Goal: Find contact information: Find contact information

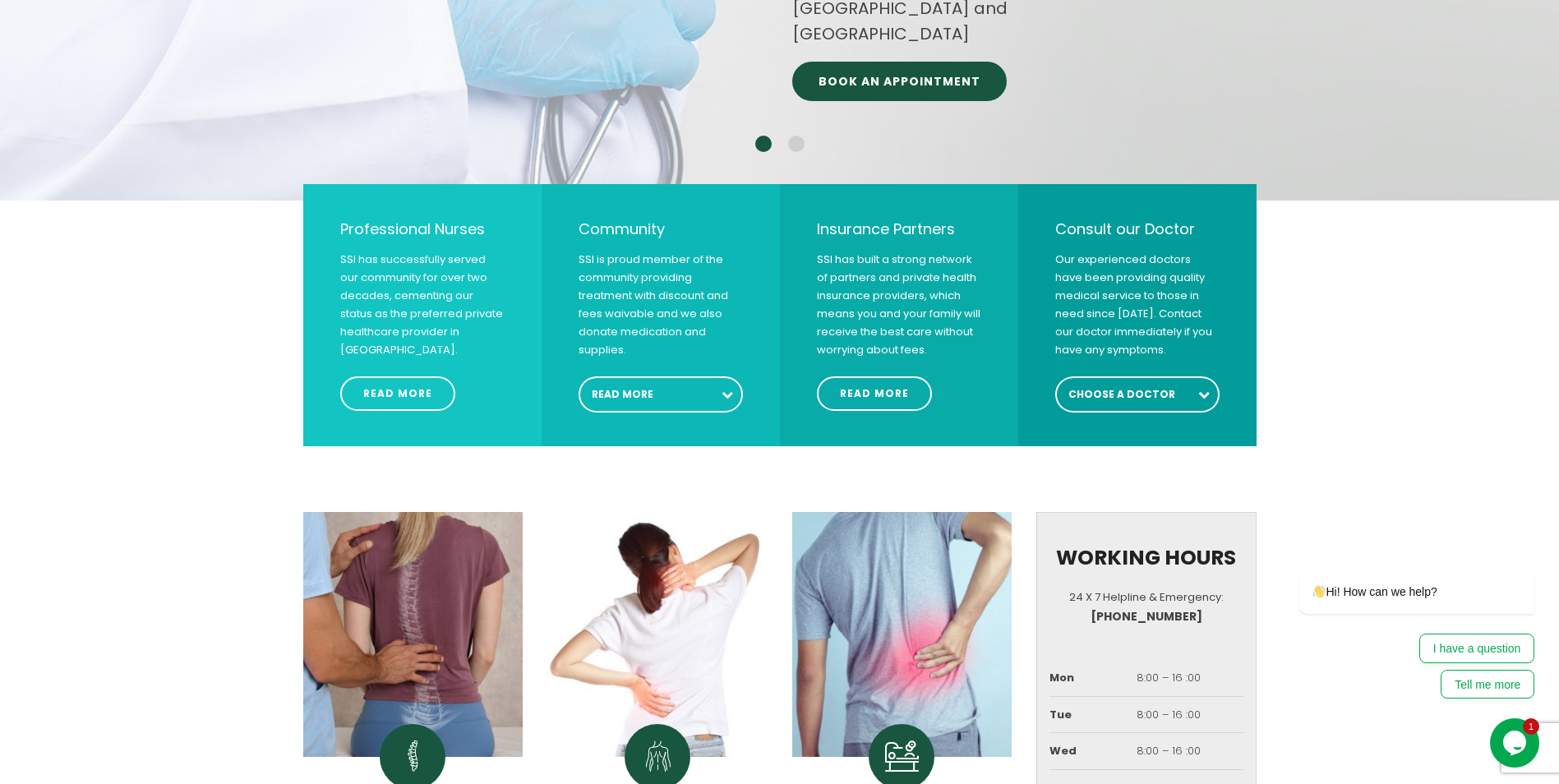
scroll to position [575, 0]
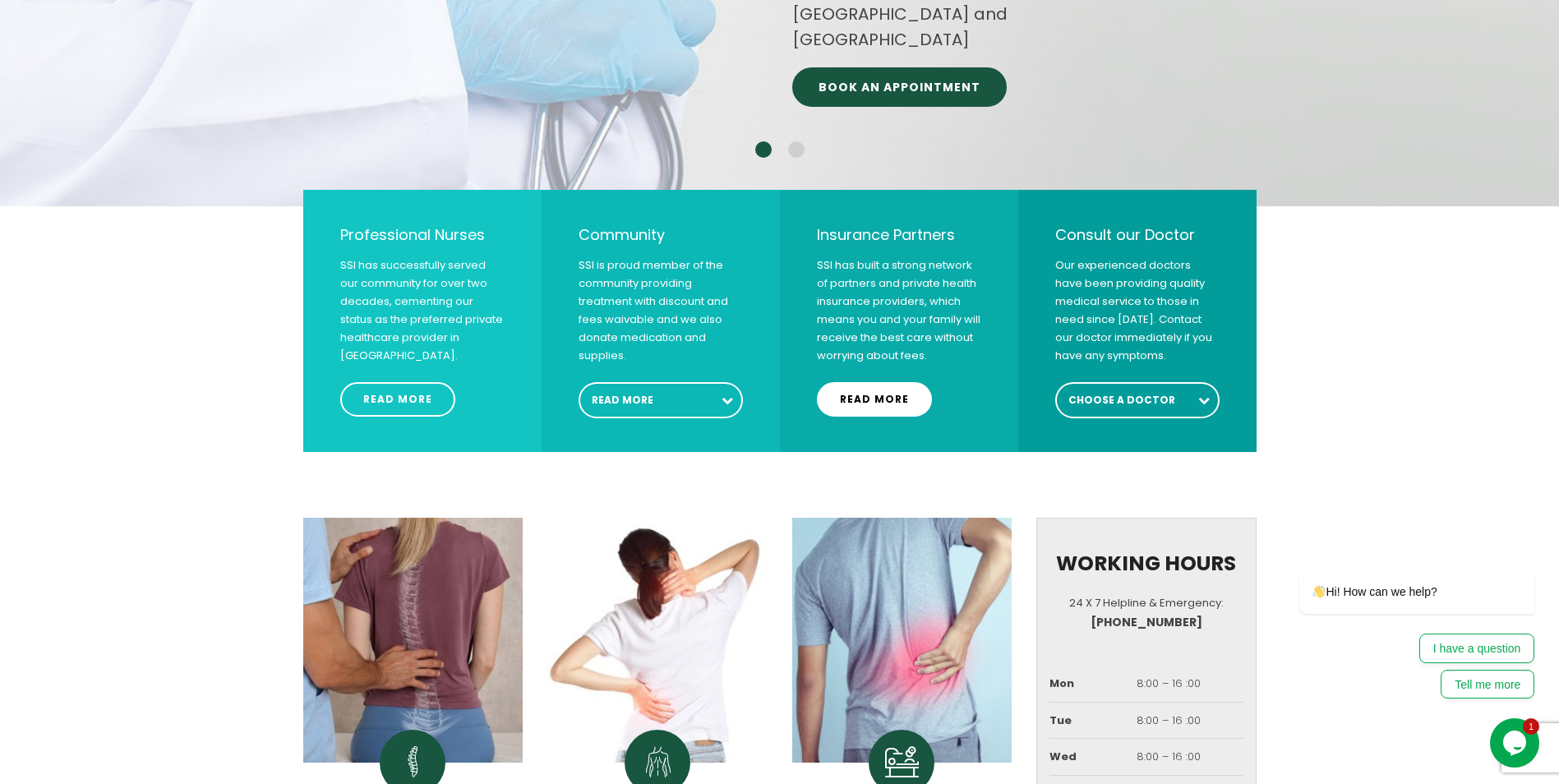
click at [864, 399] on span "READ MORE" at bounding box center [874, 399] width 69 height 10
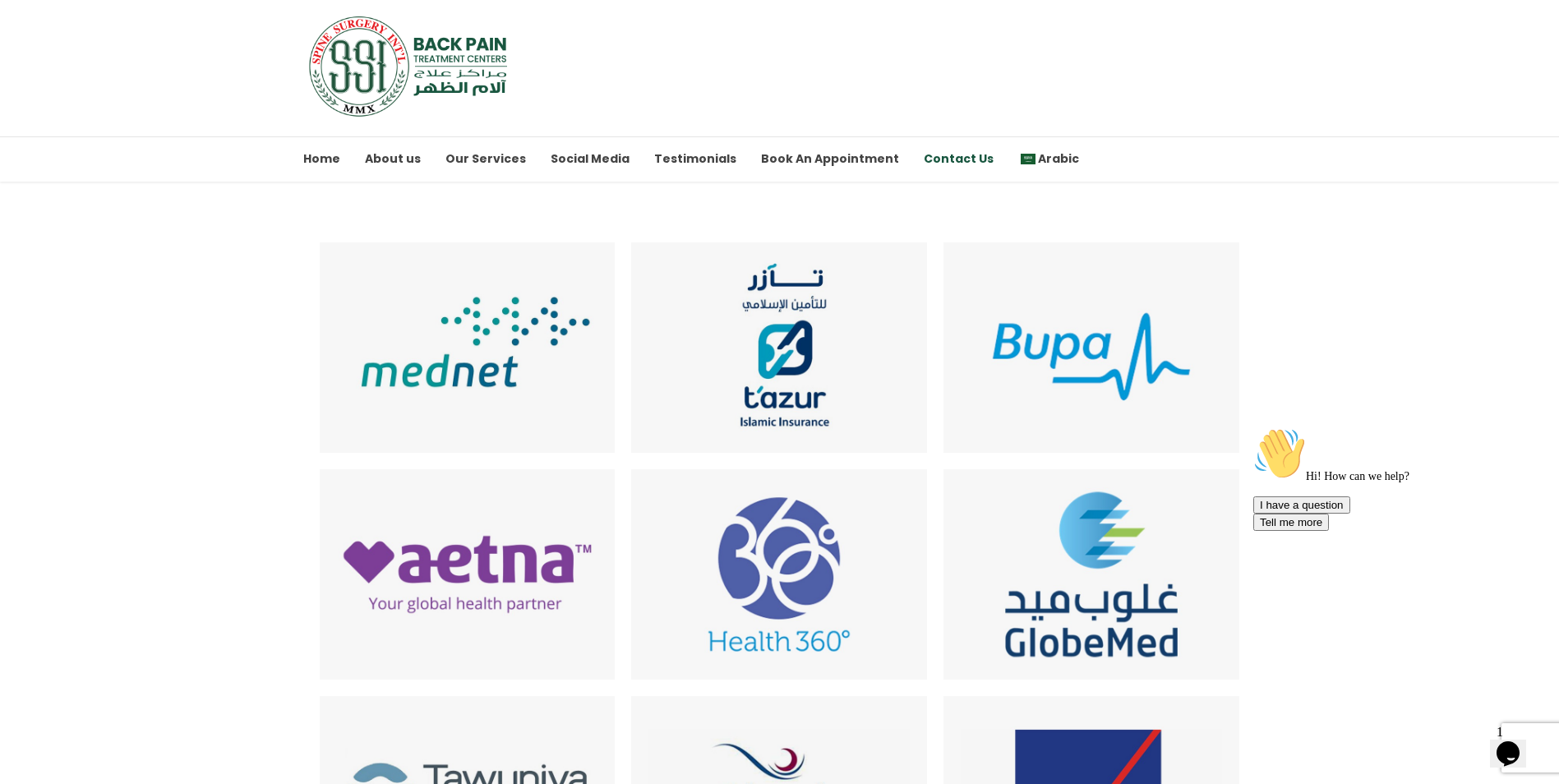
click at [929, 158] on link "Contact Us" at bounding box center [958, 159] width 70 height 46
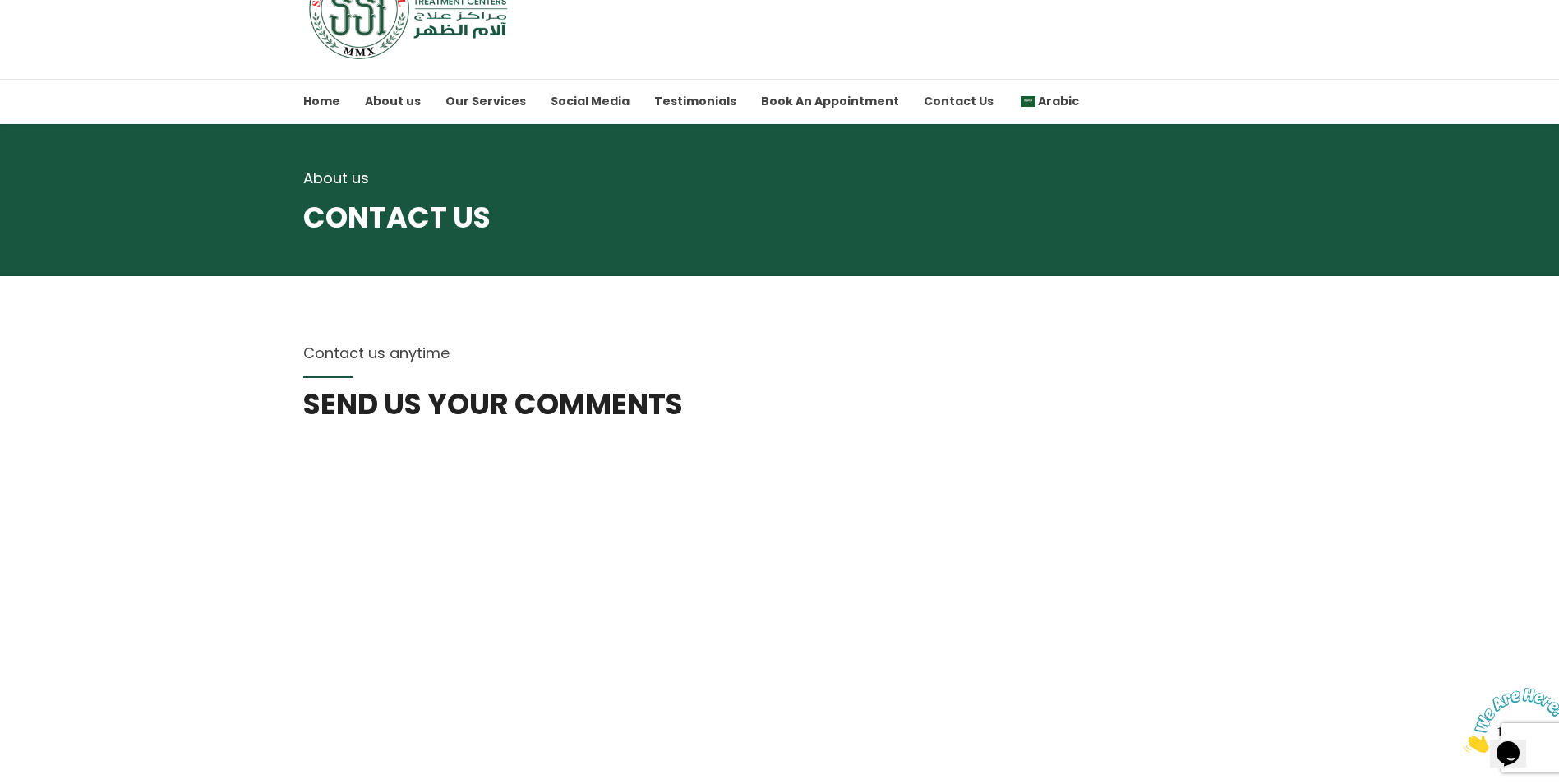
scroll to position [82, 0]
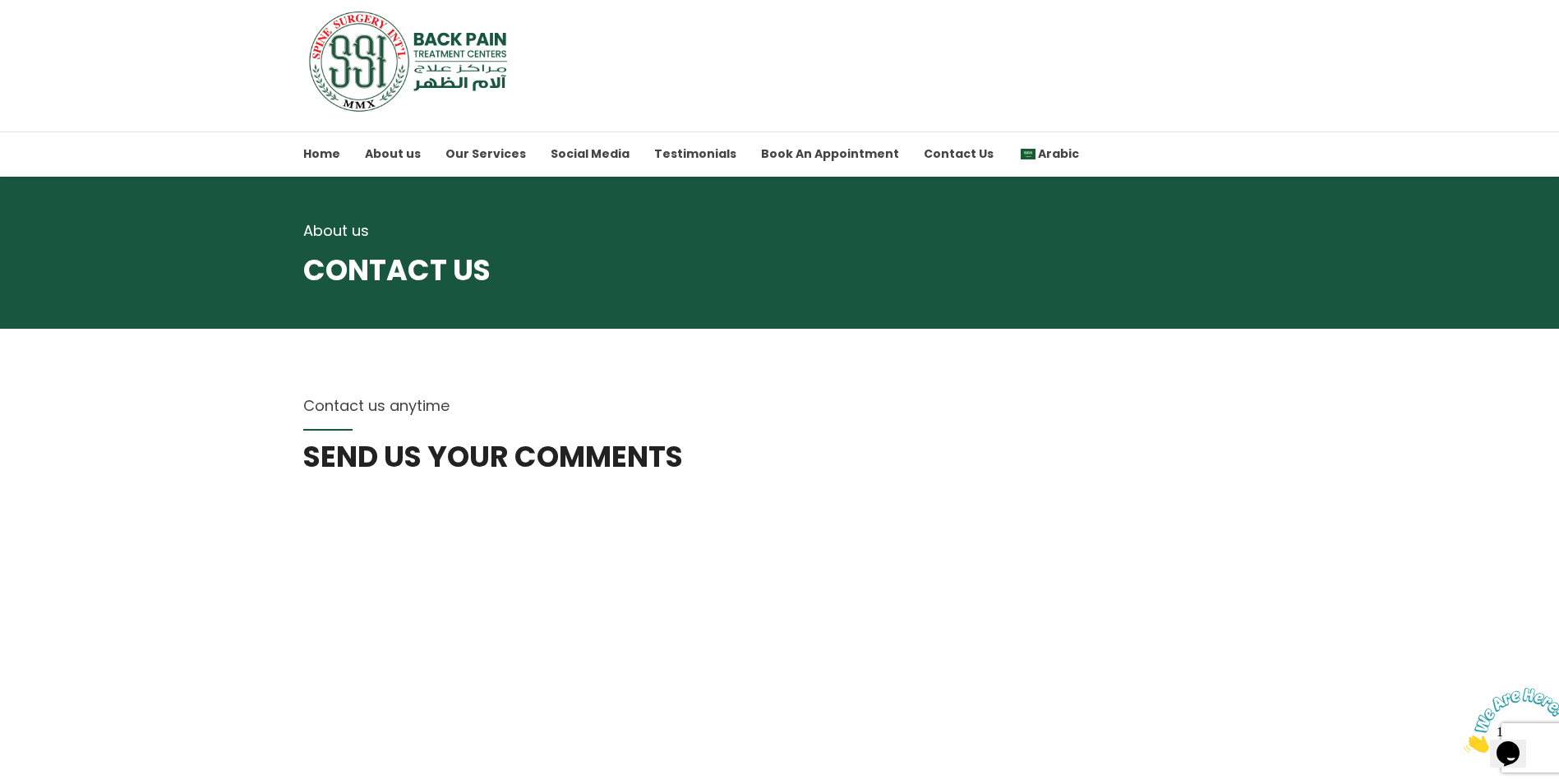
scroll to position [0, 0]
